Goal: Transaction & Acquisition: Book appointment/travel/reservation

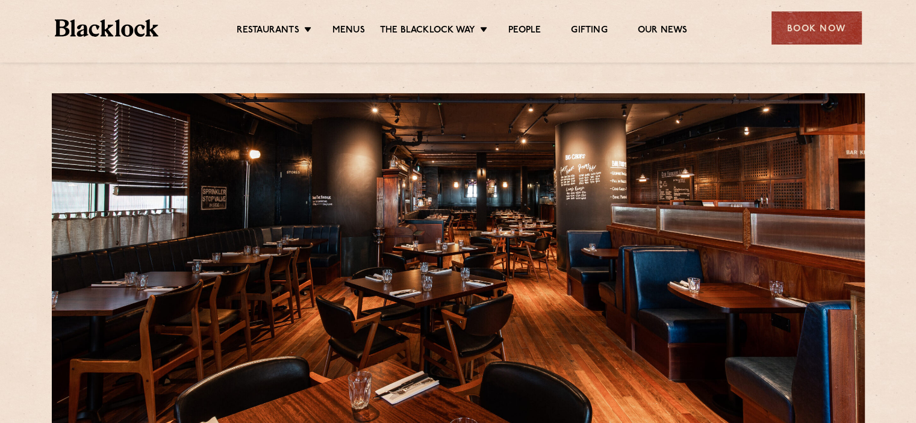
click at [853, 10] on div "Restaurants [GEOGRAPHIC_DATA] [GEOGRAPHIC_DATA] [GEOGRAPHIC_DATA] [GEOGRAPHIC_D…" at bounding box center [458, 27] width 843 height 54
click at [838, 30] on div "Book Now" at bounding box center [817, 27] width 90 height 33
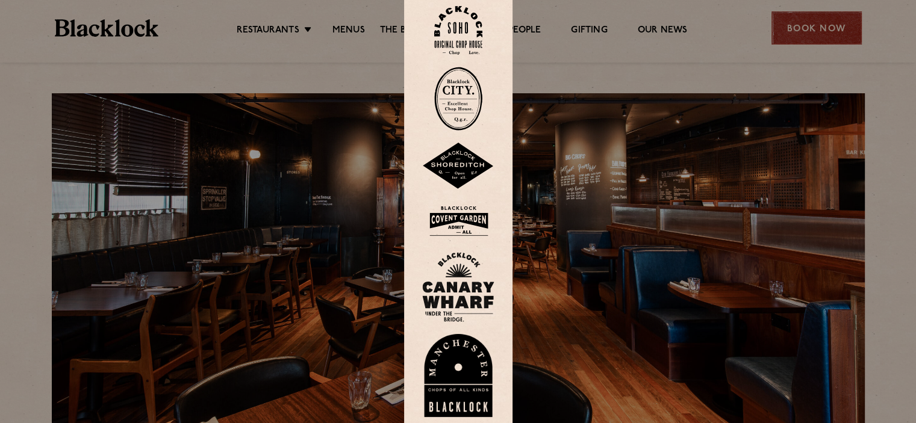
click at [832, 26] on div at bounding box center [458, 211] width 916 height 423
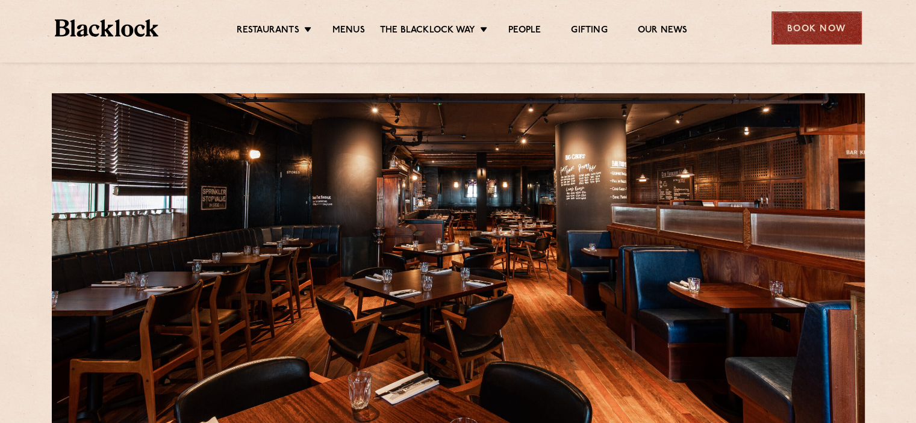
click at [831, 26] on div "Book Now" at bounding box center [817, 27] width 90 height 33
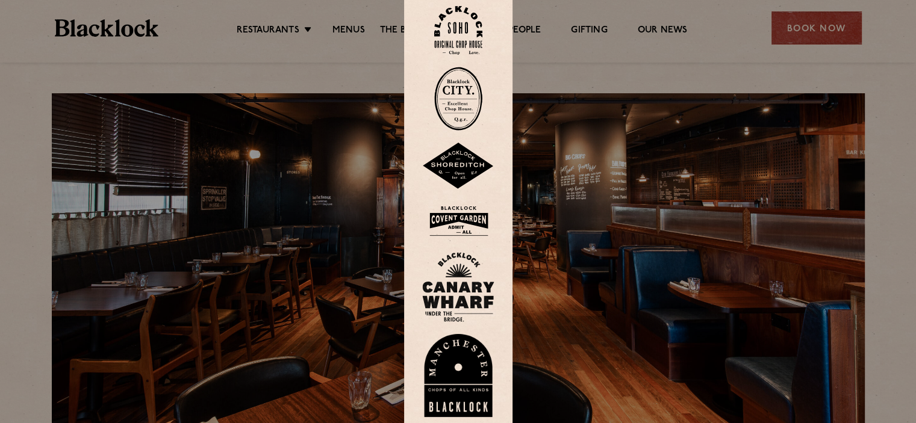
click at [454, 279] on img at bounding box center [458, 287] width 72 height 70
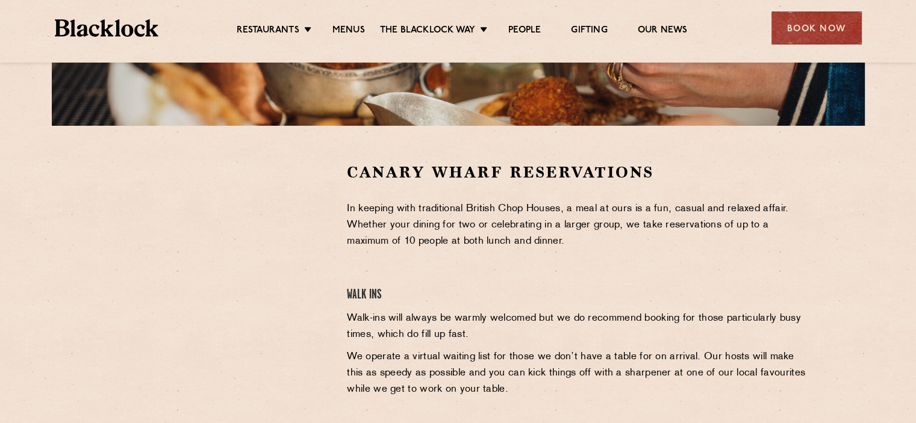
scroll to position [301, 0]
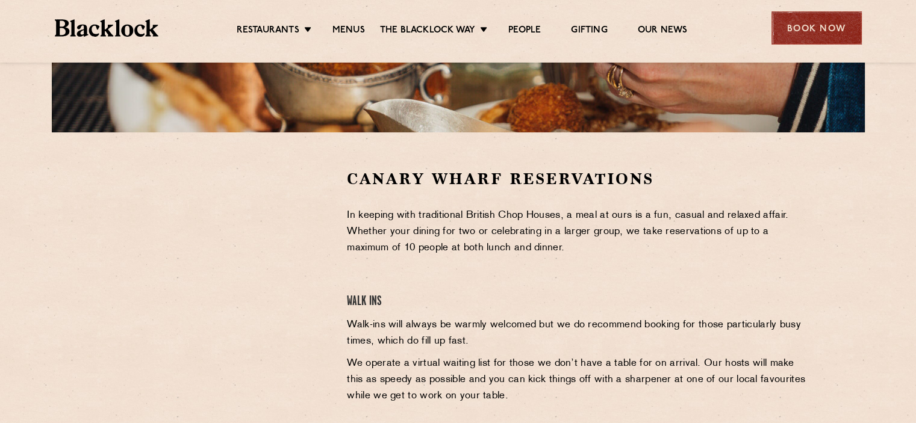
click at [832, 33] on div "Book Now" at bounding box center [817, 27] width 90 height 33
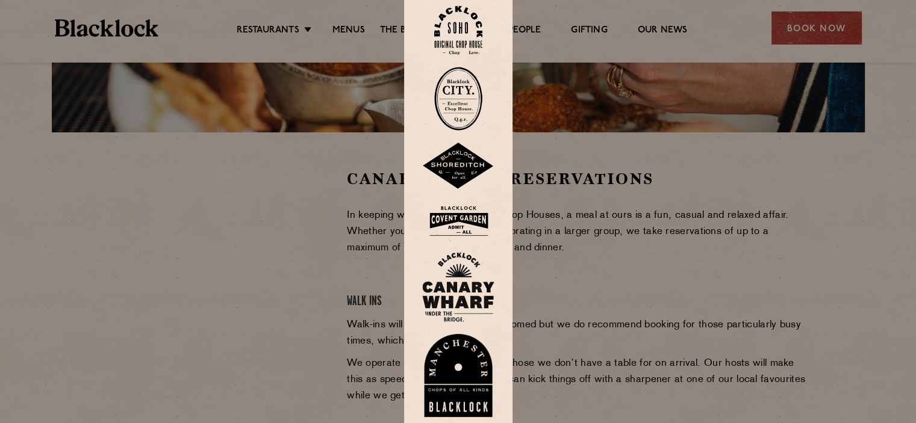
click at [453, 33] on img at bounding box center [458, 30] width 48 height 49
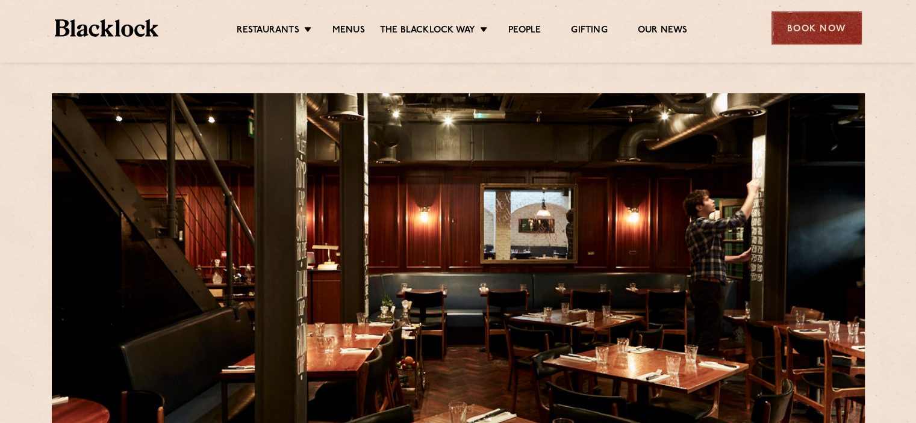
click at [831, 40] on div "Book Now" at bounding box center [817, 27] width 90 height 33
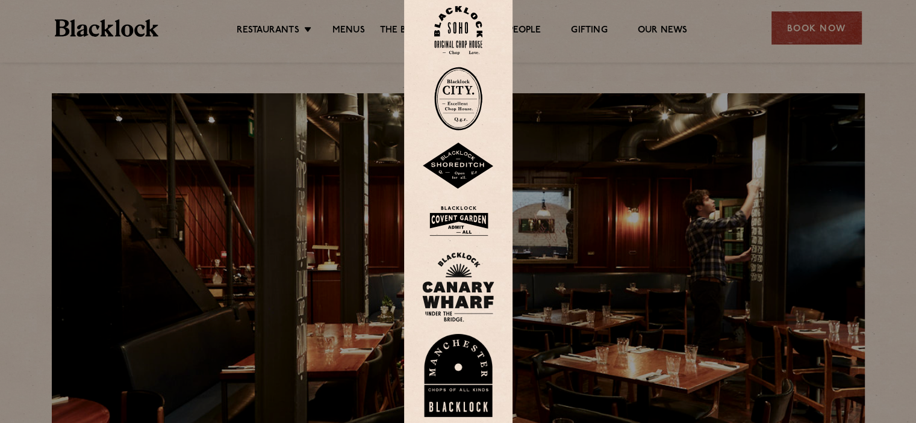
click at [470, 27] on img at bounding box center [458, 30] width 48 height 49
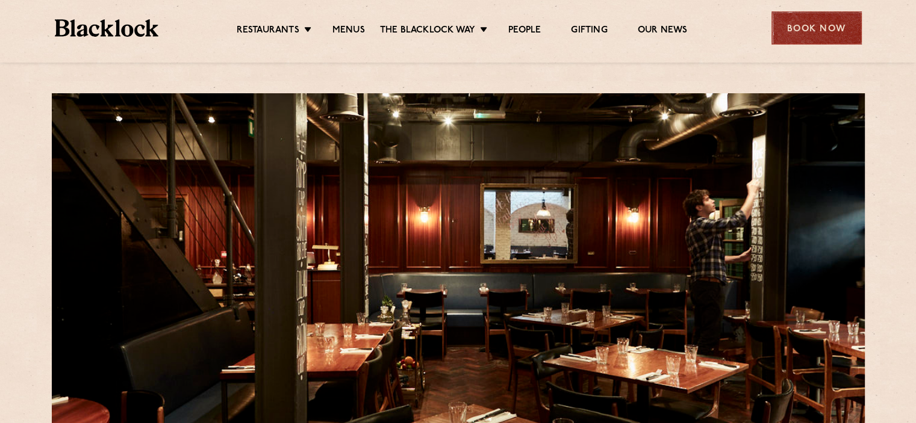
click at [814, 35] on div "Book Now" at bounding box center [817, 27] width 90 height 33
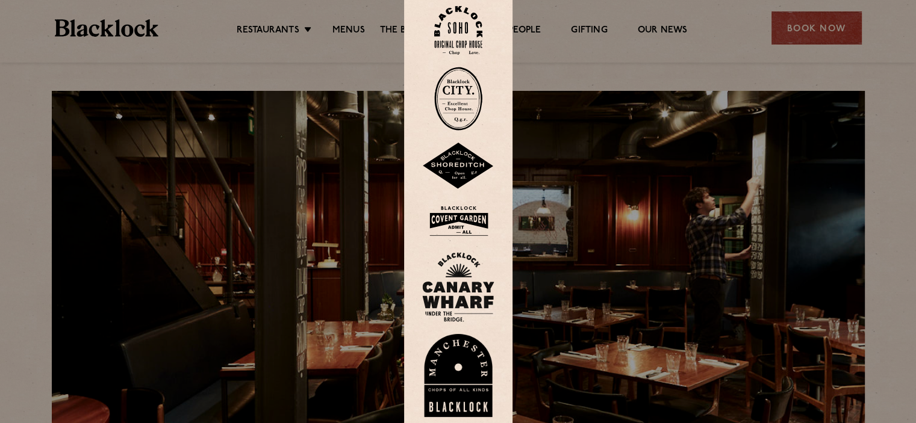
scroll to position [241, 0]
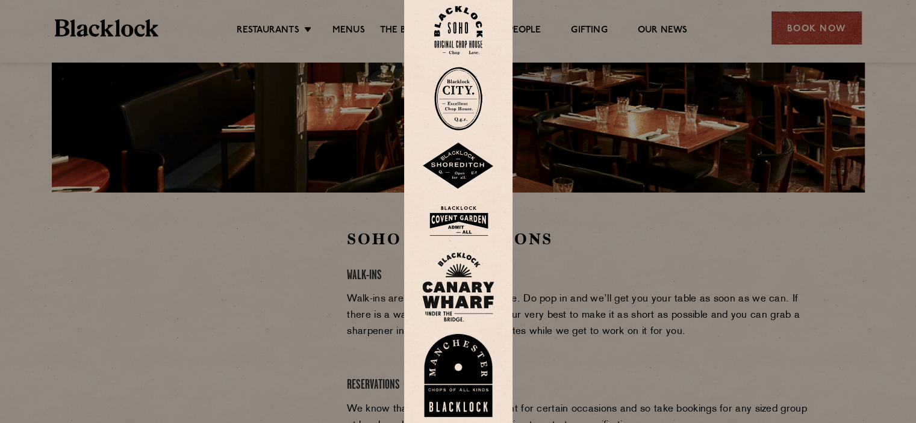
click at [773, 329] on div at bounding box center [458, 211] width 916 height 423
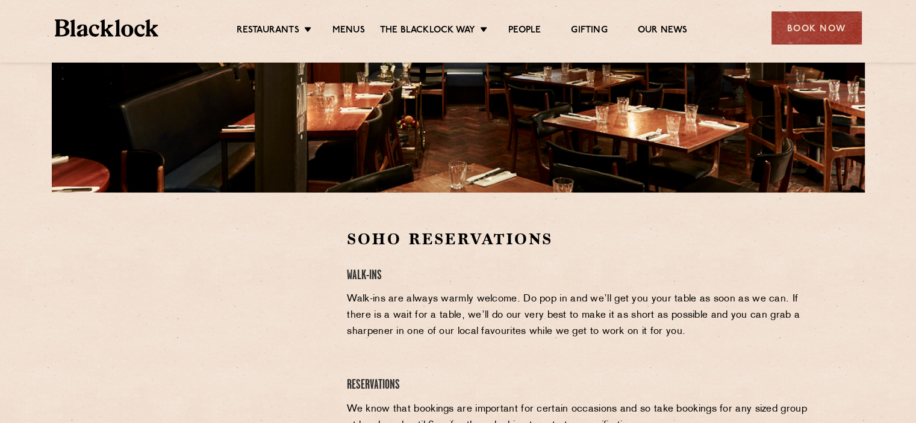
click at [379, 342] on div "Soho Reservations Walk-Ins Walk-ins are always warmly welcome. Do pop in and we…" at bounding box center [578, 395] width 480 height 333
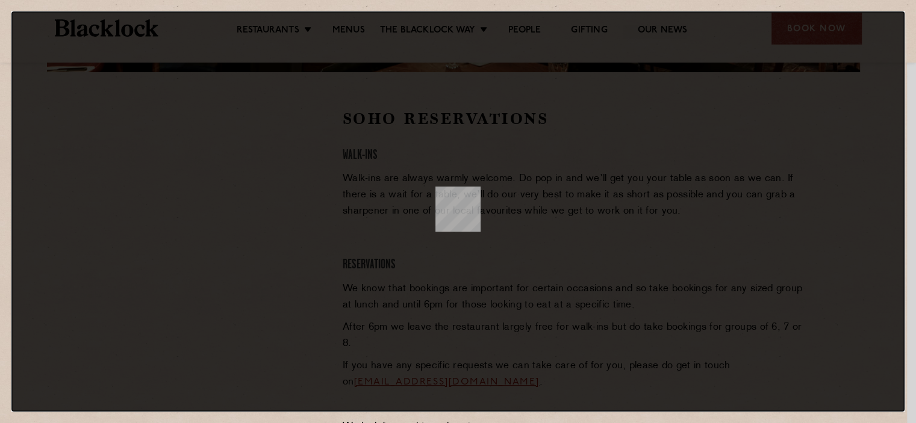
scroll to position [0, 0]
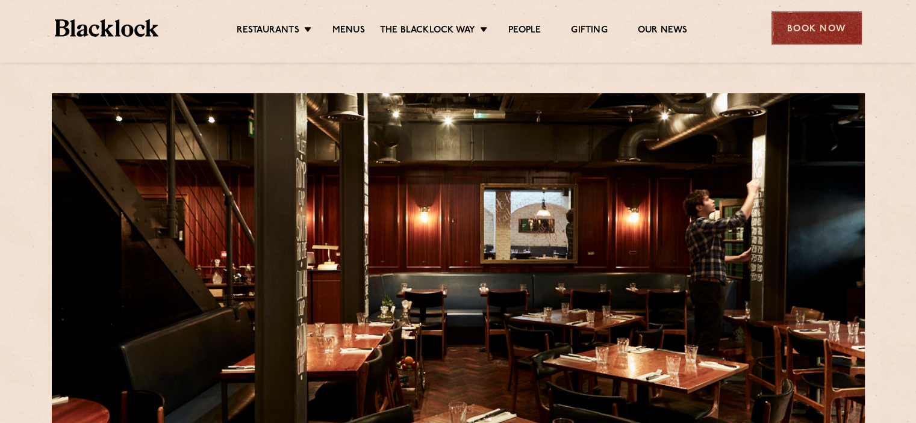
click at [849, 38] on div "Book Now" at bounding box center [817, 27] width 90 height 33
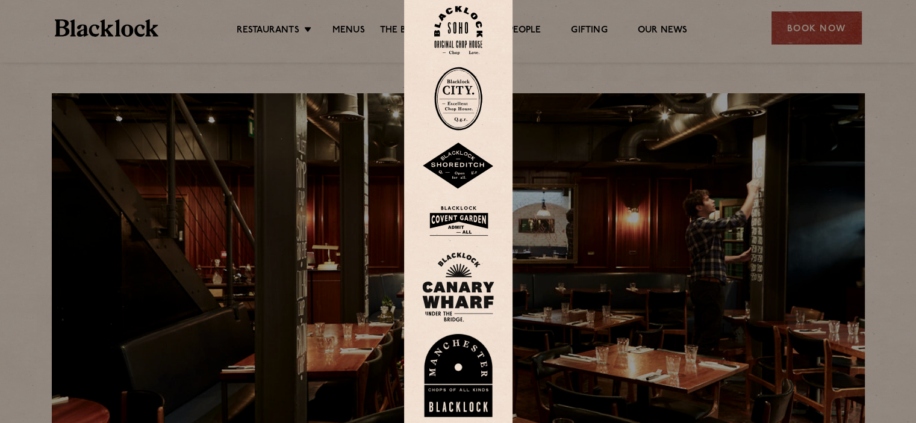
click at [459, 157] on img at bounding box center [458, 166] width 72 height 47
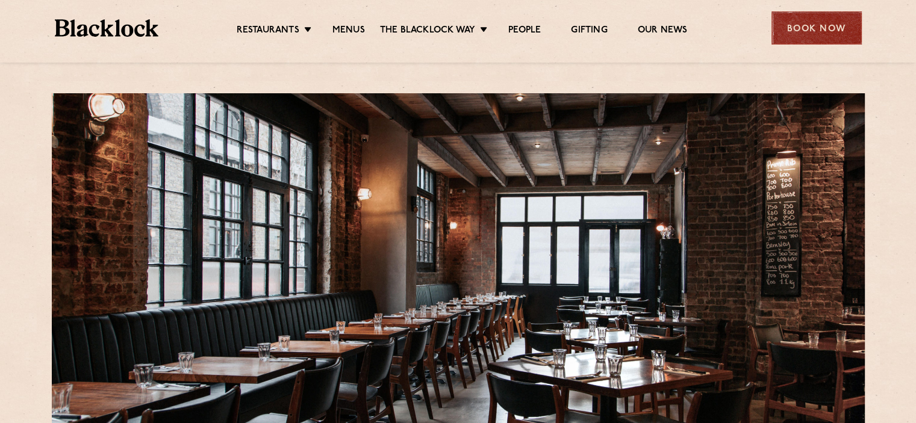
click at [829, 42] on div "Book Now" at bounding box center [817, 27] width 90 height 33
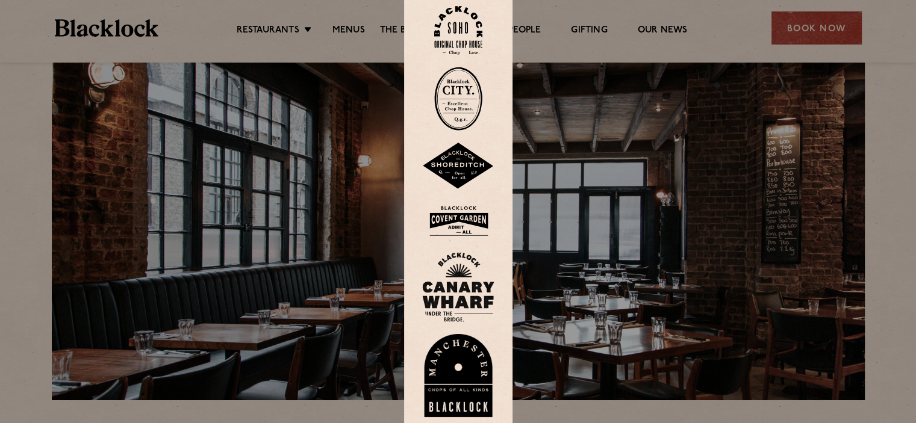
scroll to position [60, 0]
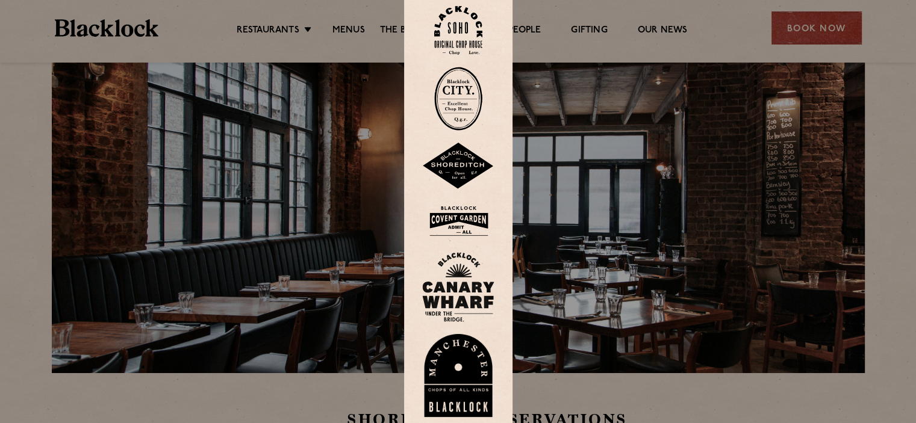
click at [477, 284] on img at bounding box center [458, 287] width 72 height 70
